Goal: Navigation & Orientation: Find specific page/section

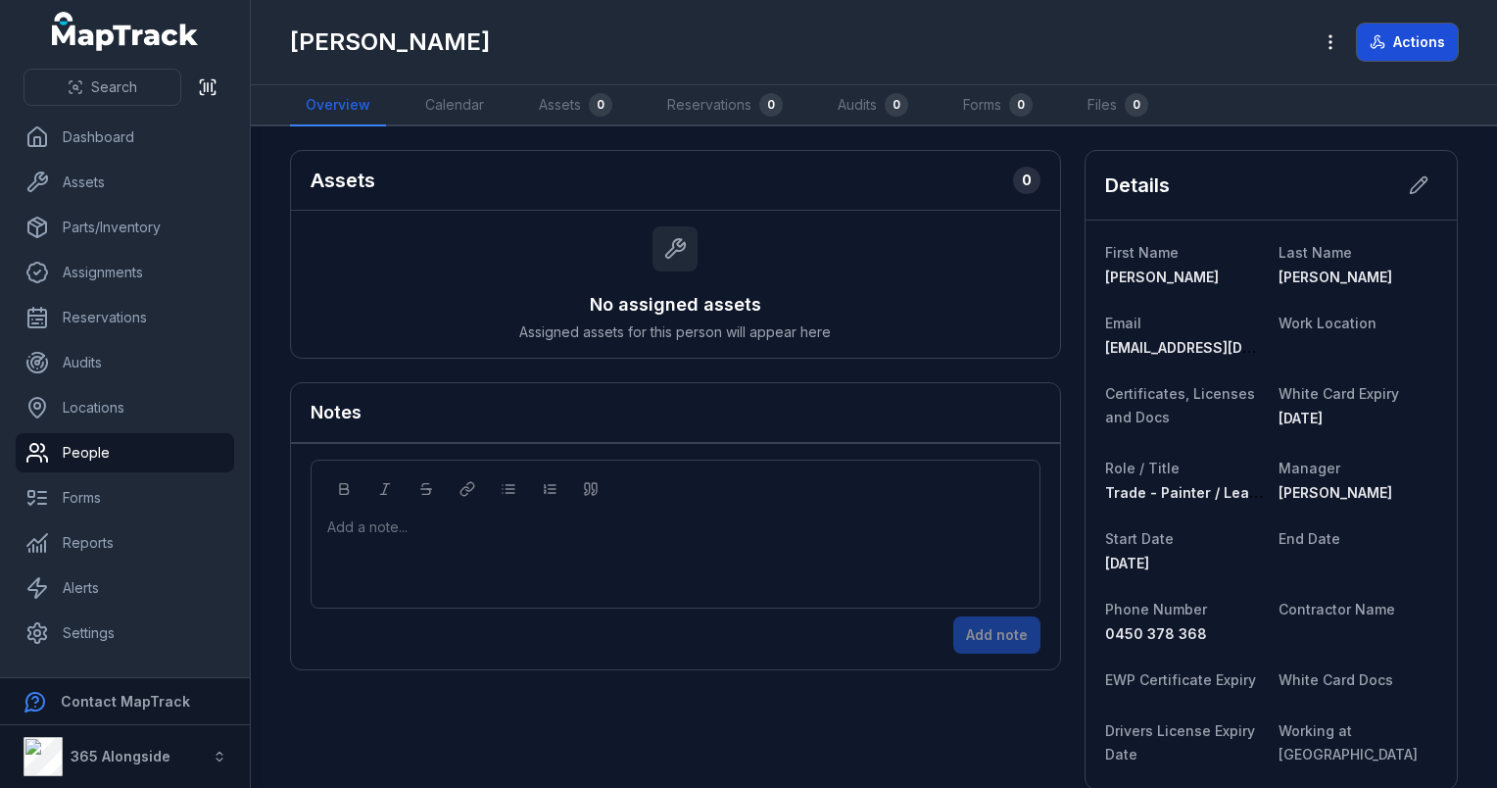
click at [1387, 47] on button "Actions" at bounding box center [1407, 42] width 101 height 37
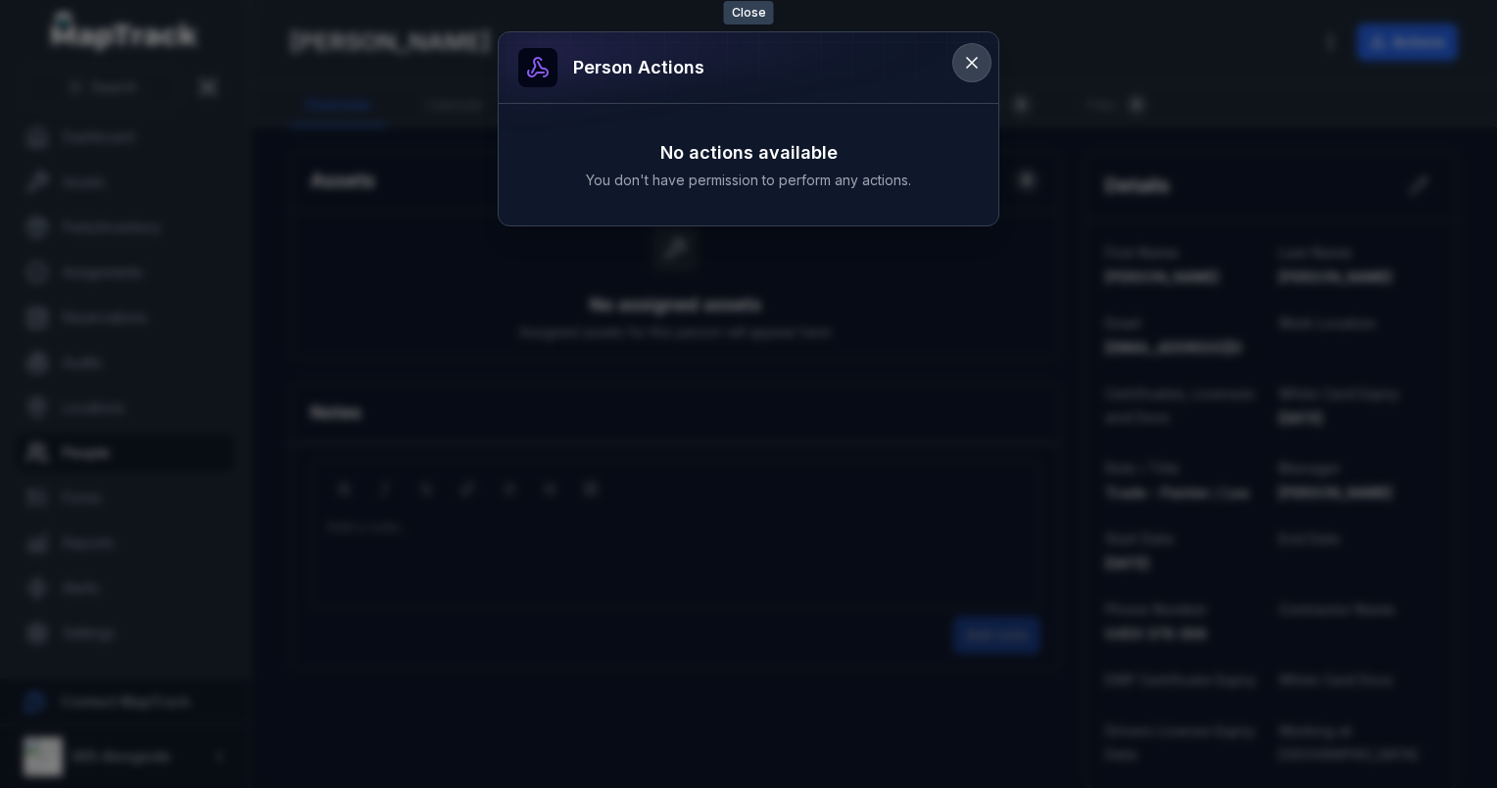
click at [976, 63] on icon at bounding box center [972, 63] width 20 height 20
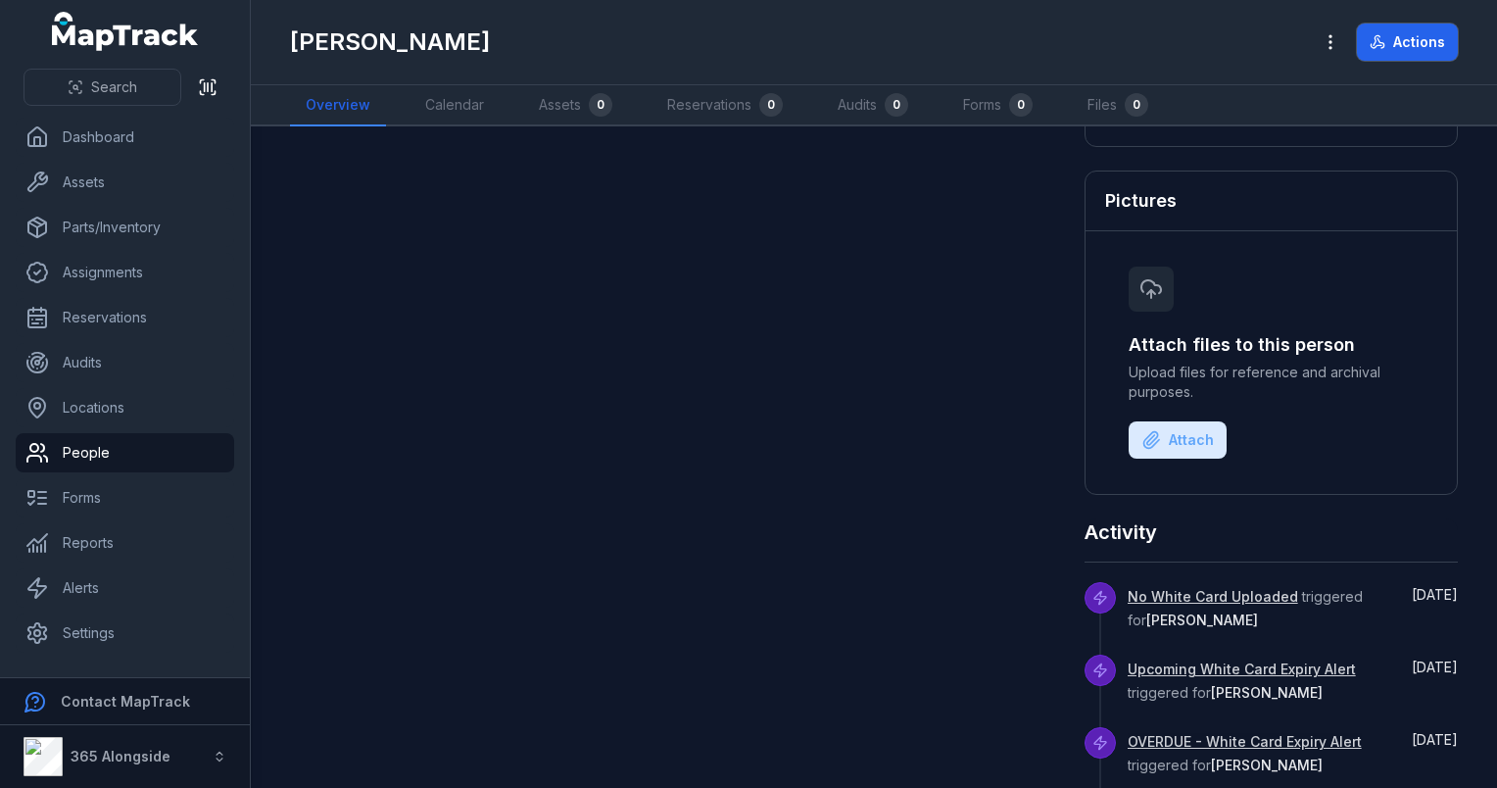
scroll to position [723, 0]
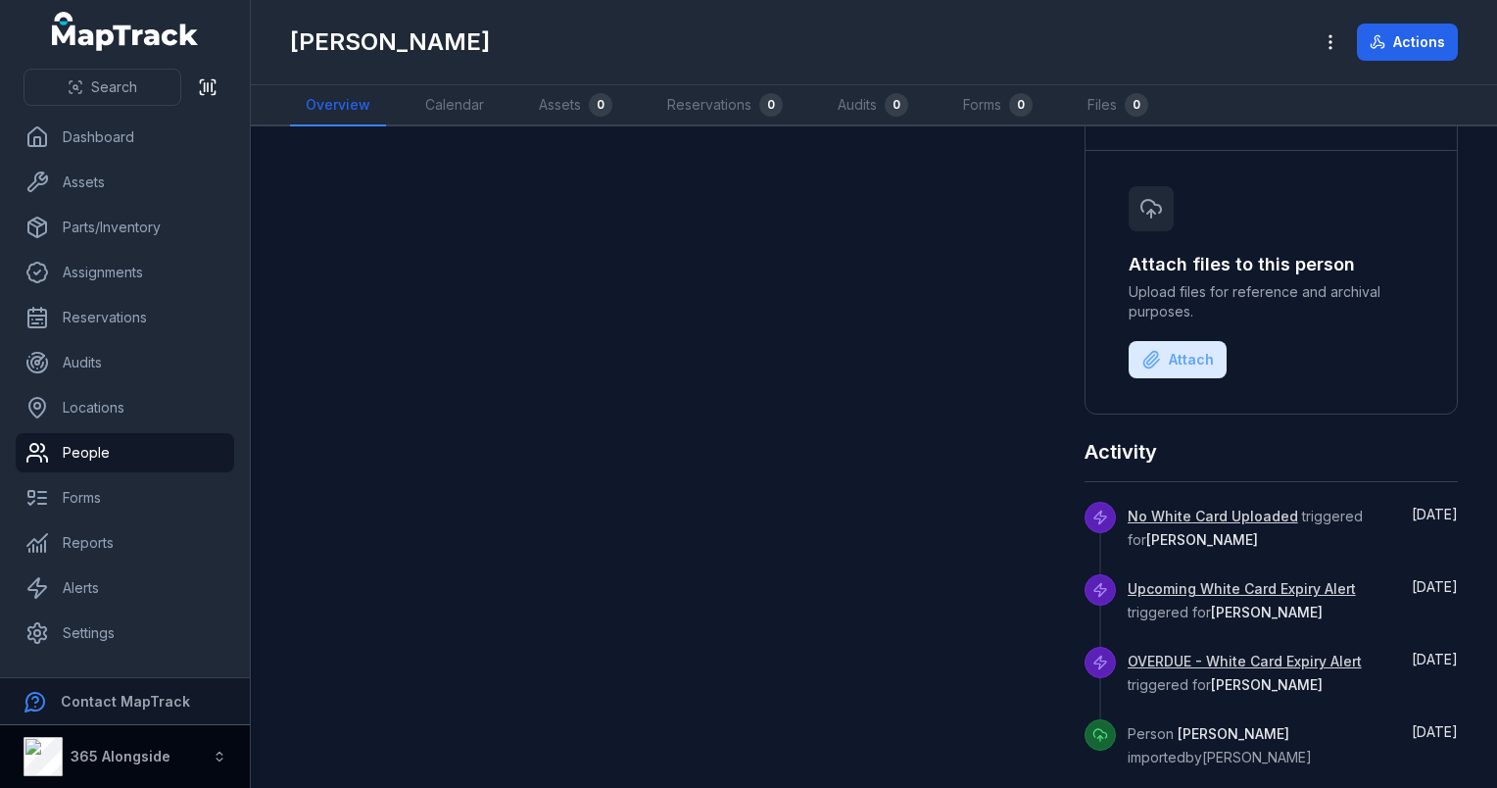
click at [217, 752] on icon "button" at bounding box center [220, 756] width 14 height 14
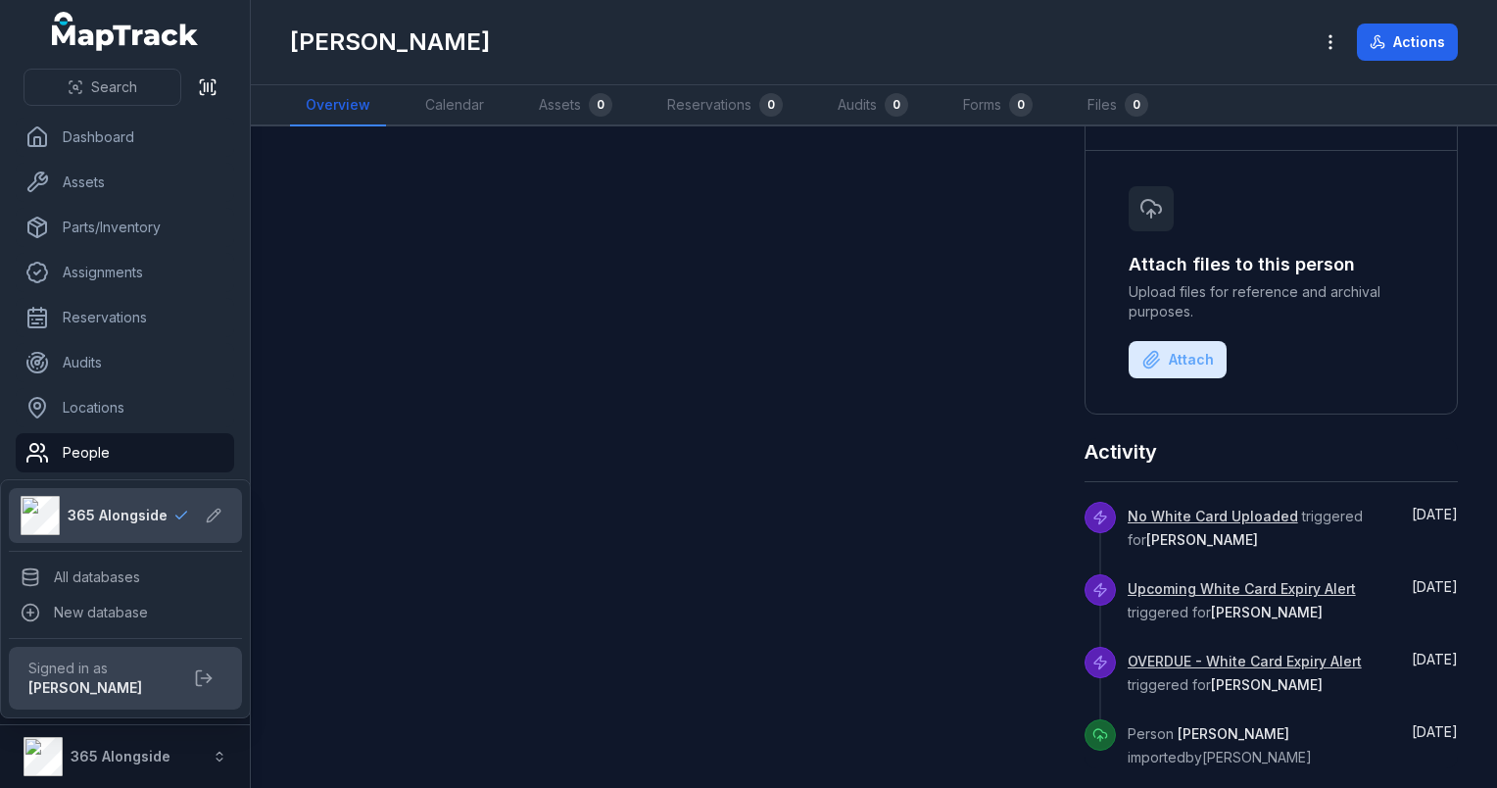
click at [419, 393] on div "Search Dashboard Assets Parts/Inventory Assignments Reservations Audits Locatio…" at bounding box center [748, 394] width 1497 height 788
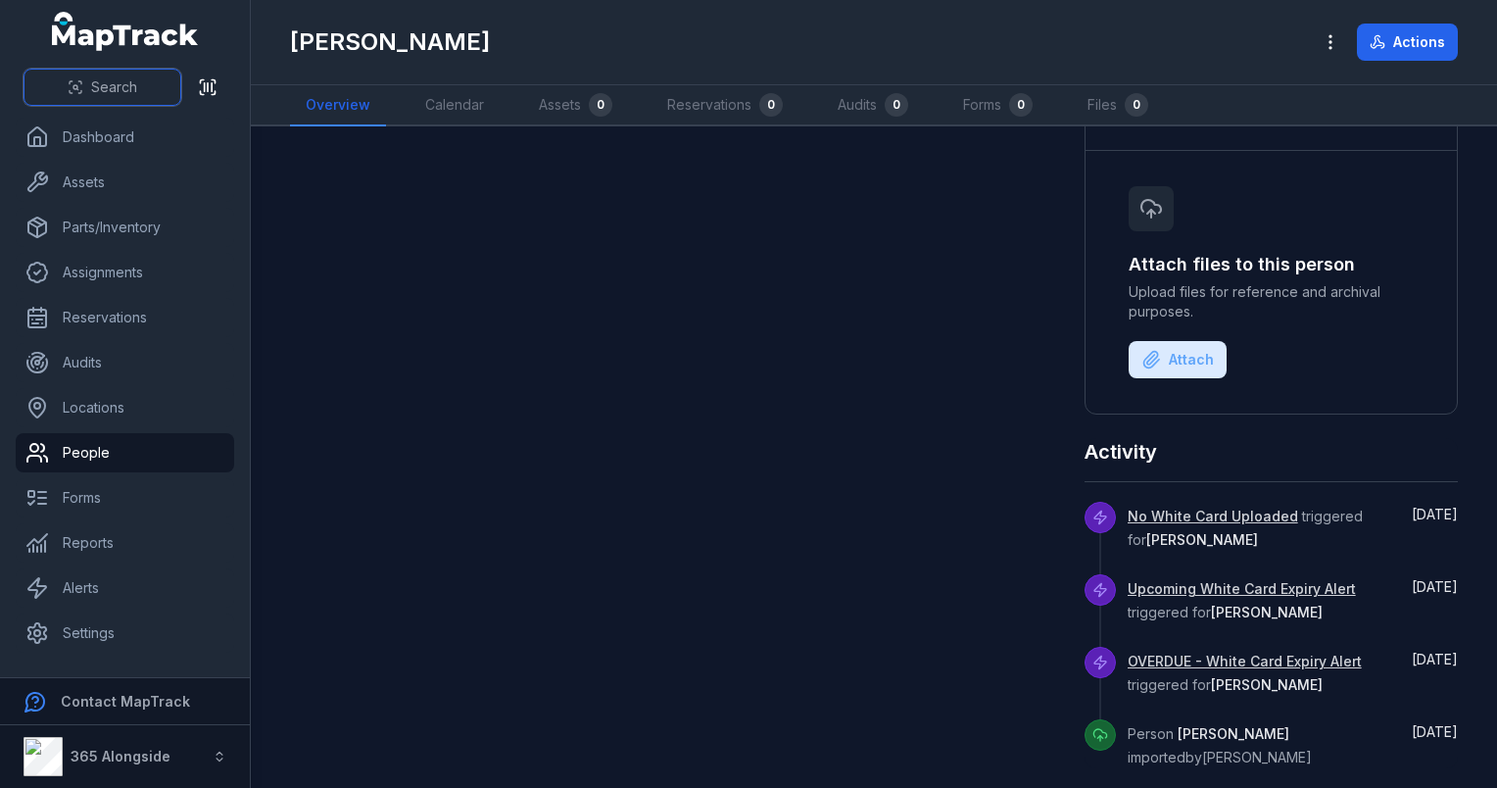
click at [149, 86] on button "Search" at bounding box center [103, 87] width 158 height 37
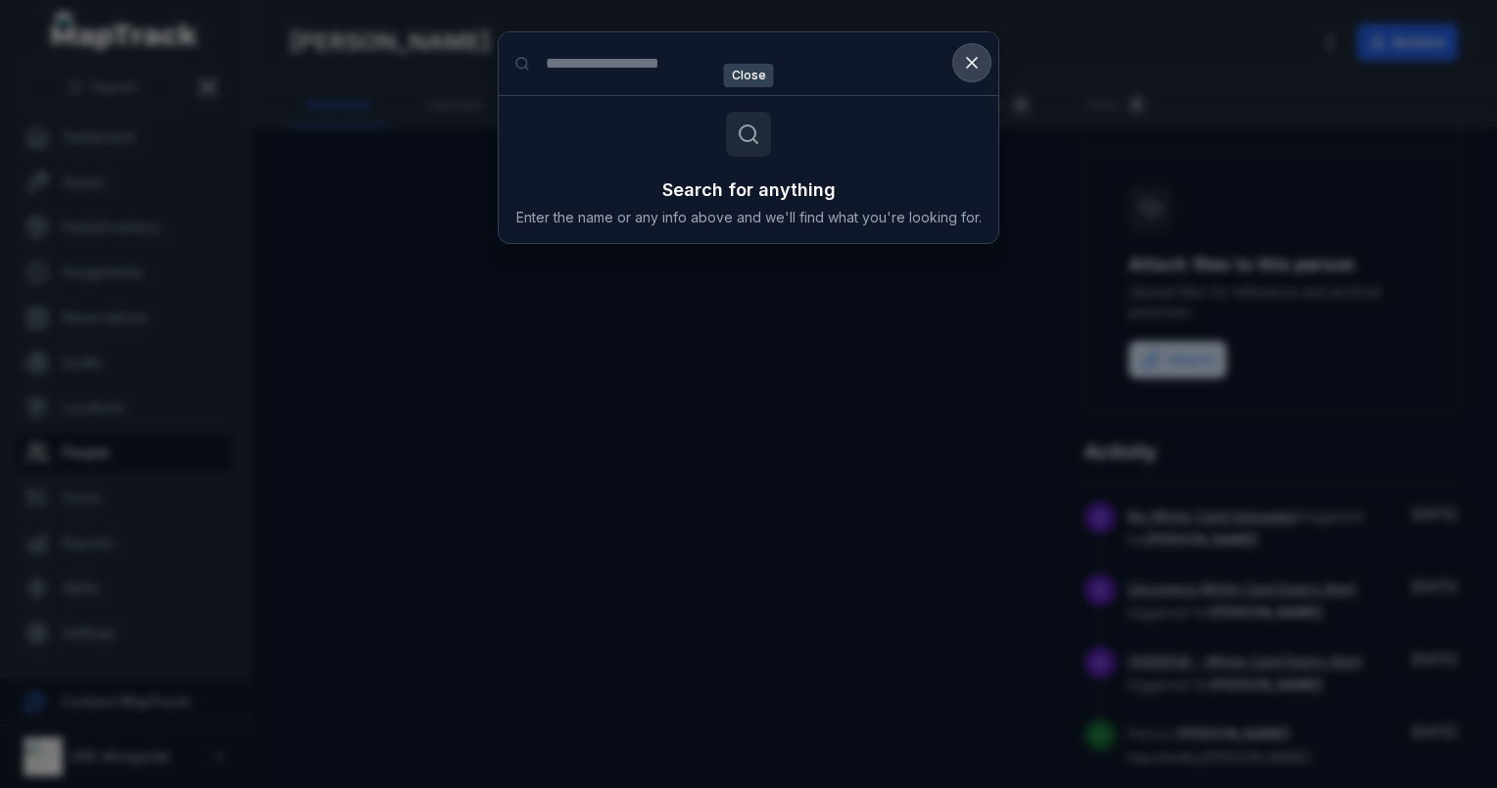
click at [975, 68] on icon at bounding box center [972, 63] width 20 height 20
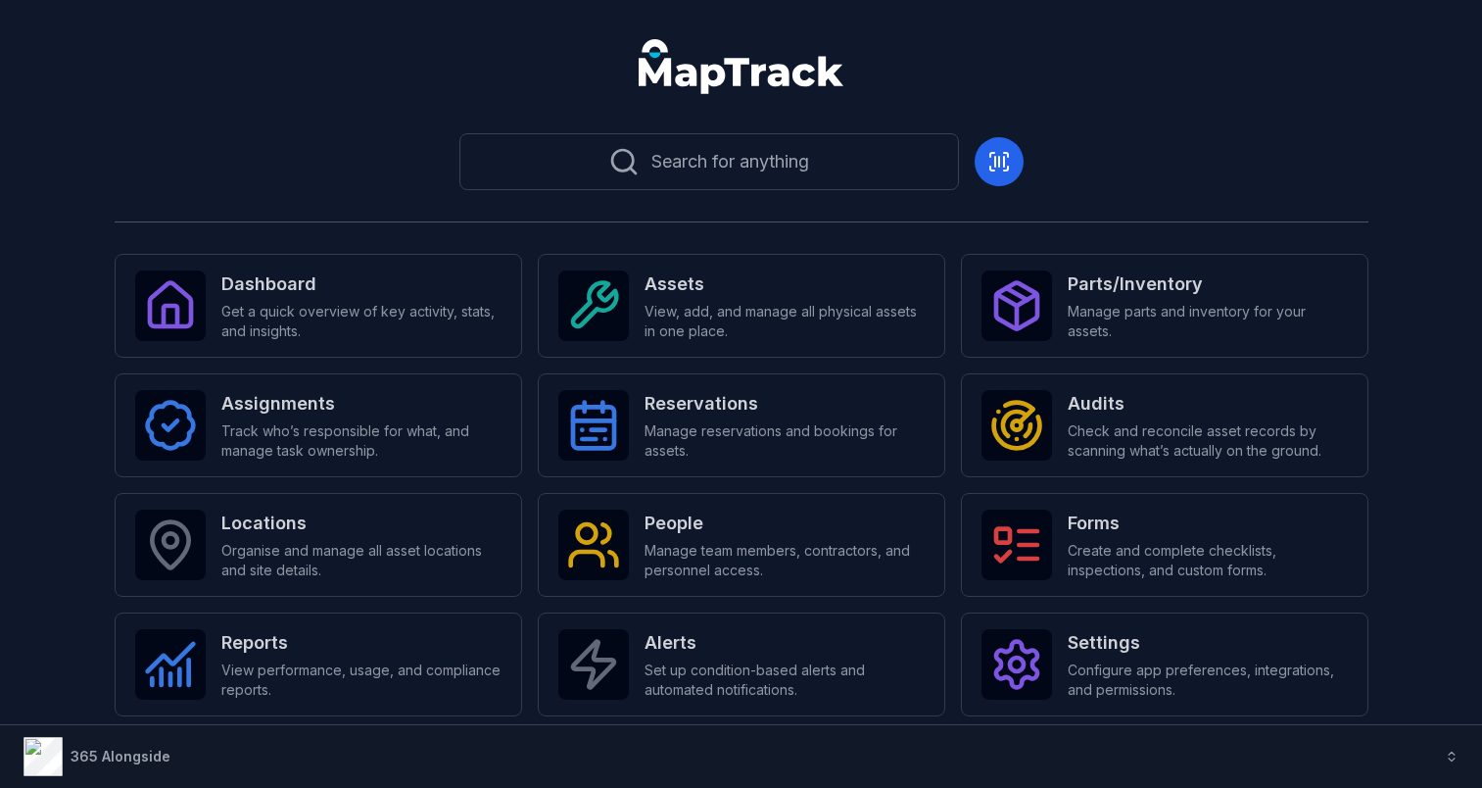
scroll to position [12, 0]
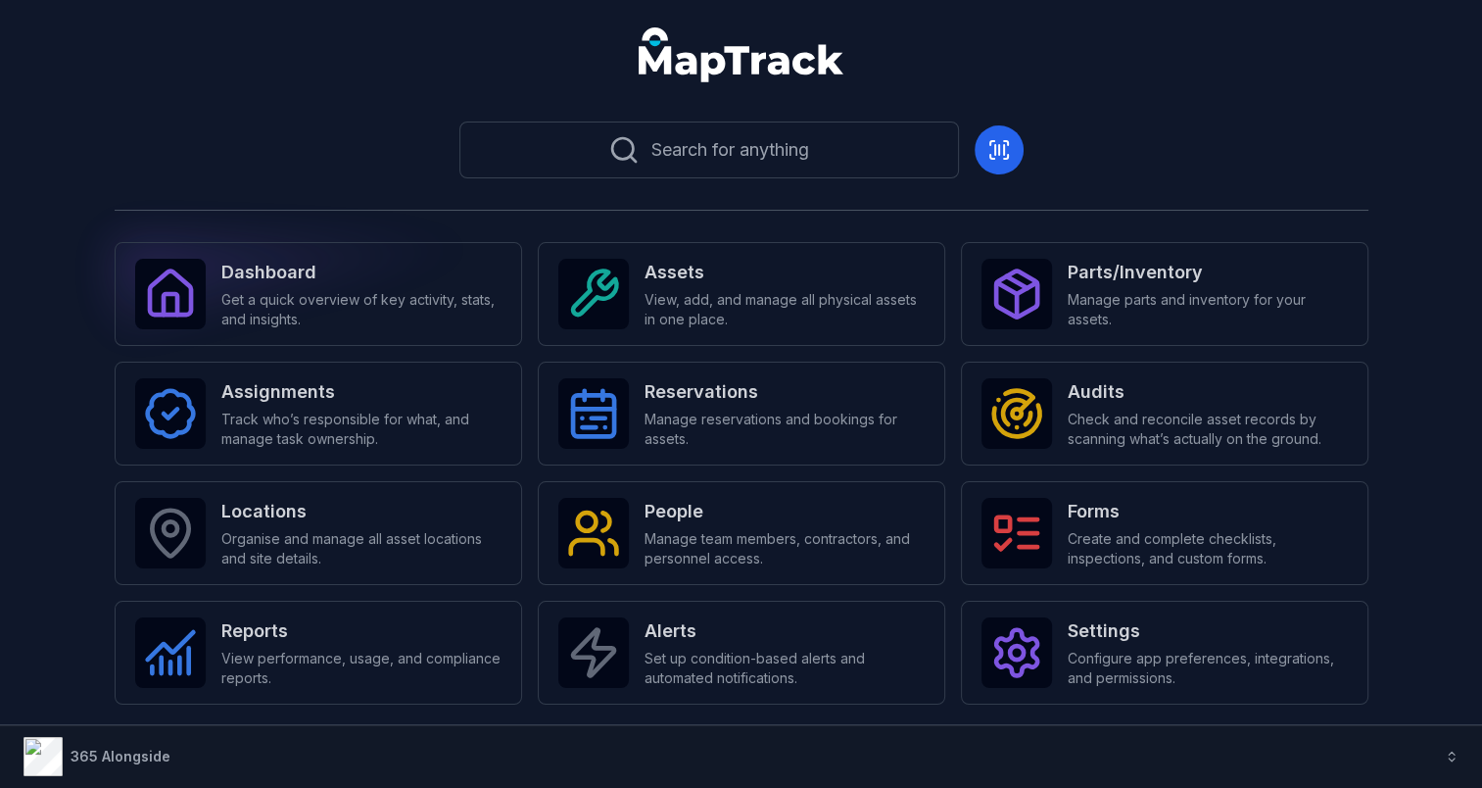
click at [267, 287] on div "Dashboard Get a quick overview of key activity, stats, and insights." at bounding box center [361, 294] width 280 height 71
